Goal: Task Accomplishment & Management: Complete application form

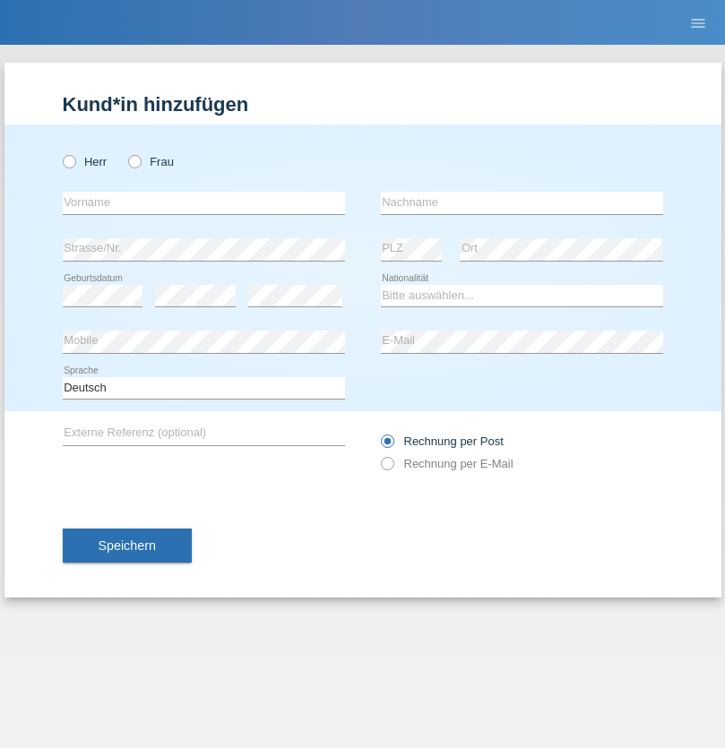
radio input "true"
click at [203, 203] on input "text" at bounding box center [204, 203] width 282 height 22
type input "[PERSON_NAME]"
click at [522, 203] on input "text" at bounding box center [522, 203] width 282 height 22
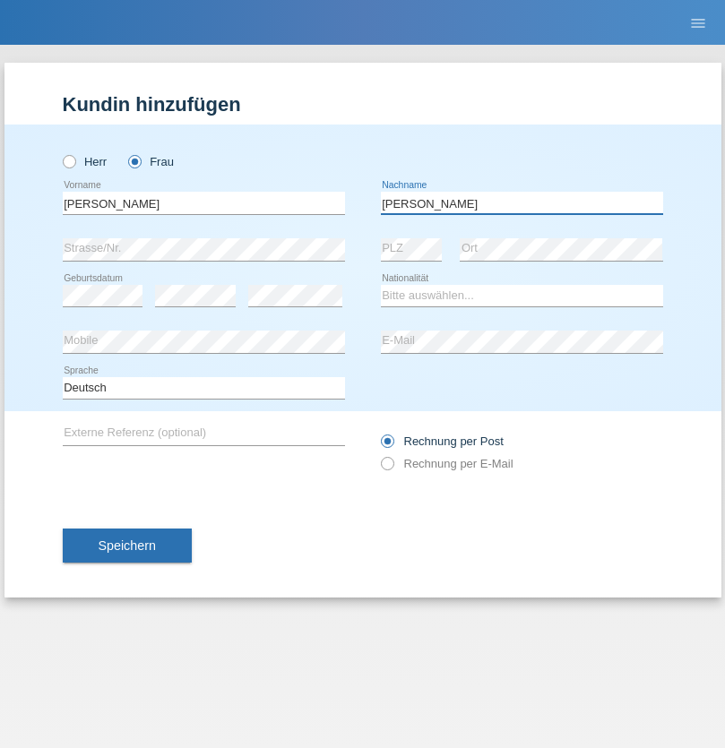
type input "[PERSON_NAME]"
select select "CH"
